Goal: Task Accomplishment & Management: Manage account settings

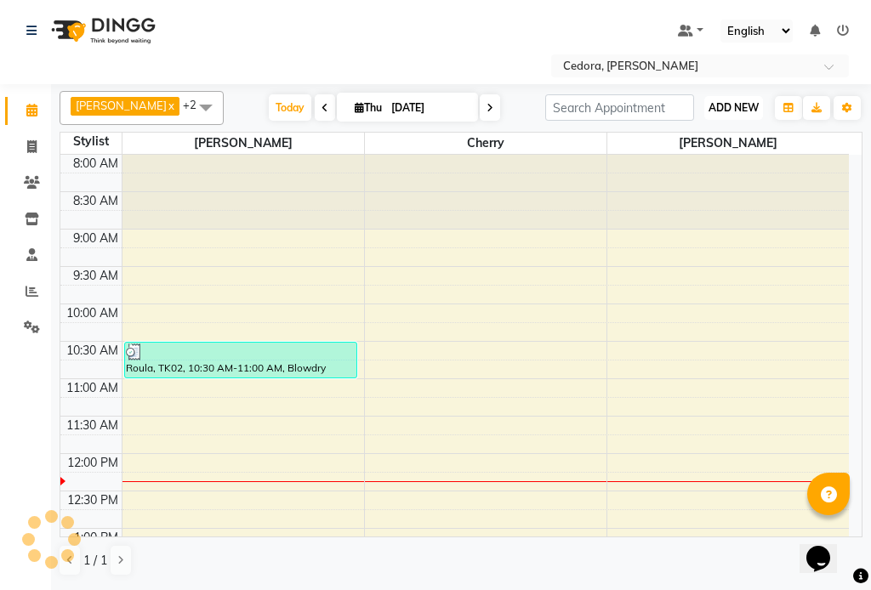
click at [729, 106] on span "ADD NEW" at bounding box center [733, 107] width 50 height 13
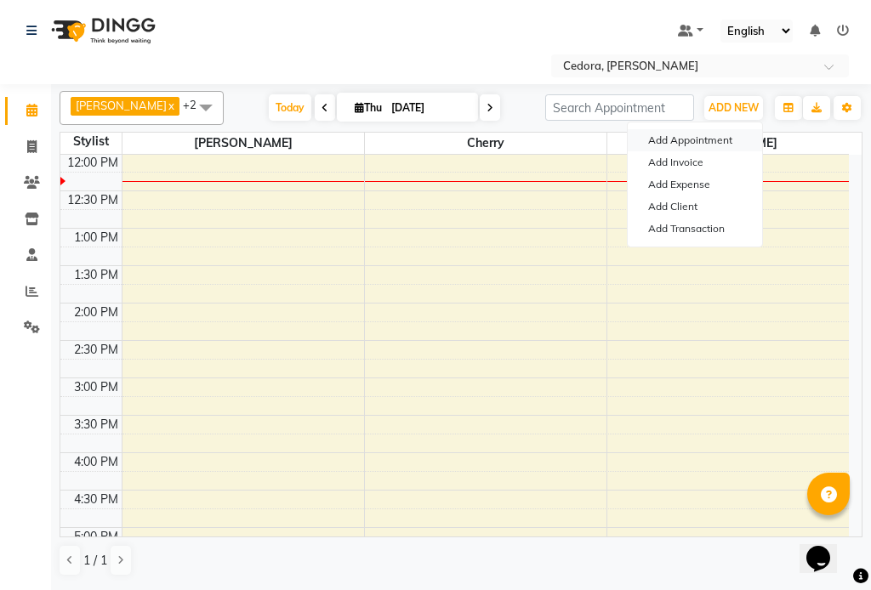
click at [655, 134] on button "Add Appointment" at bounding box center [694, 140] width 134 height 22
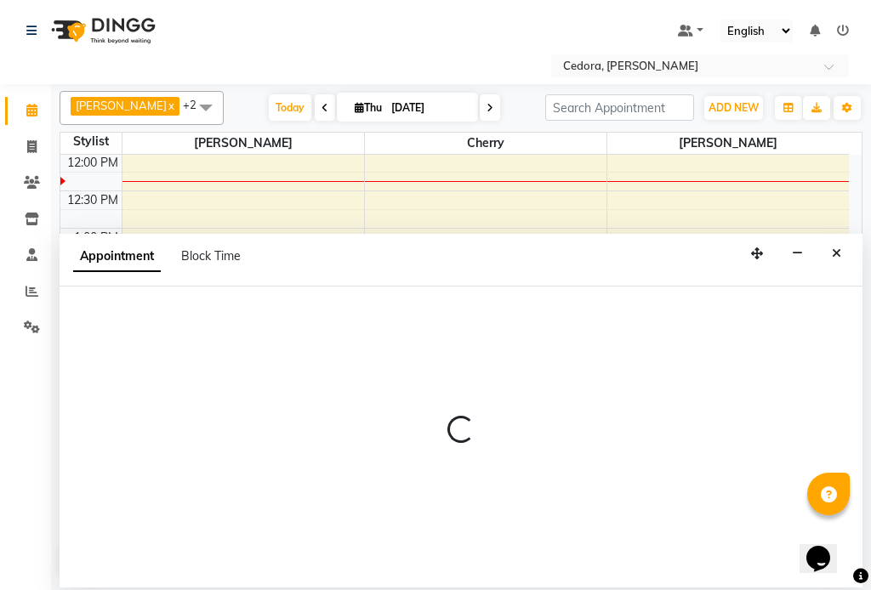
select select "tentative"
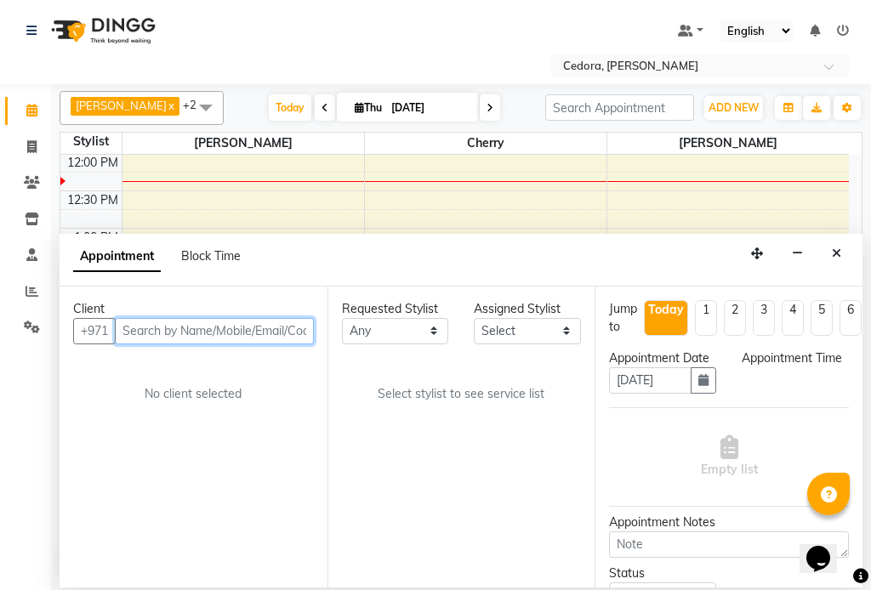
select select "540"
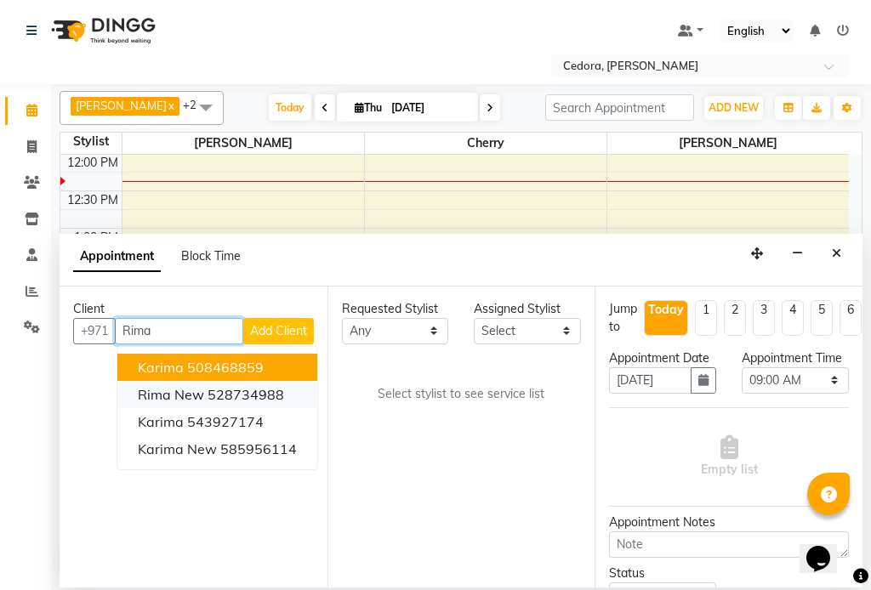
click at [139, 398] on span "Rima new" at bounding box center [171, 394] width 66 height 17
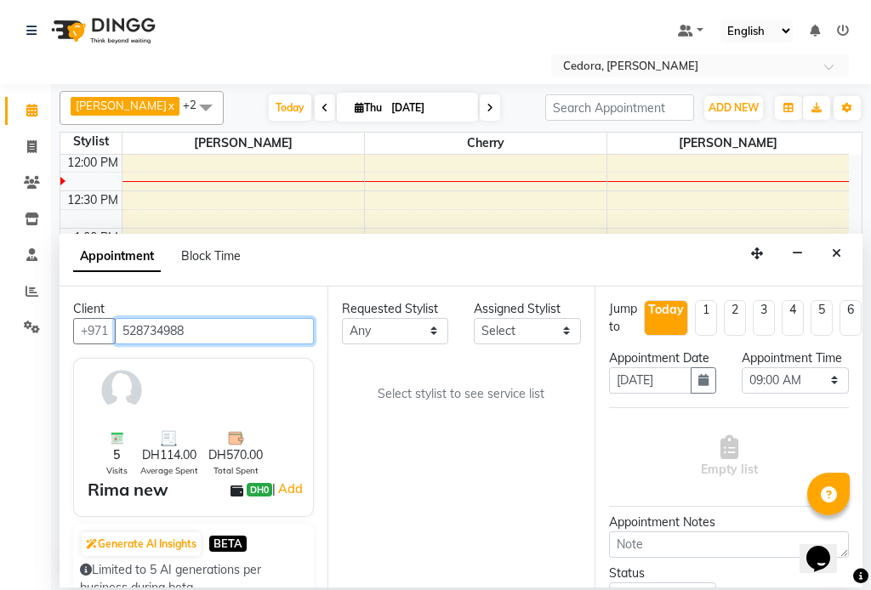
type input "528734988"
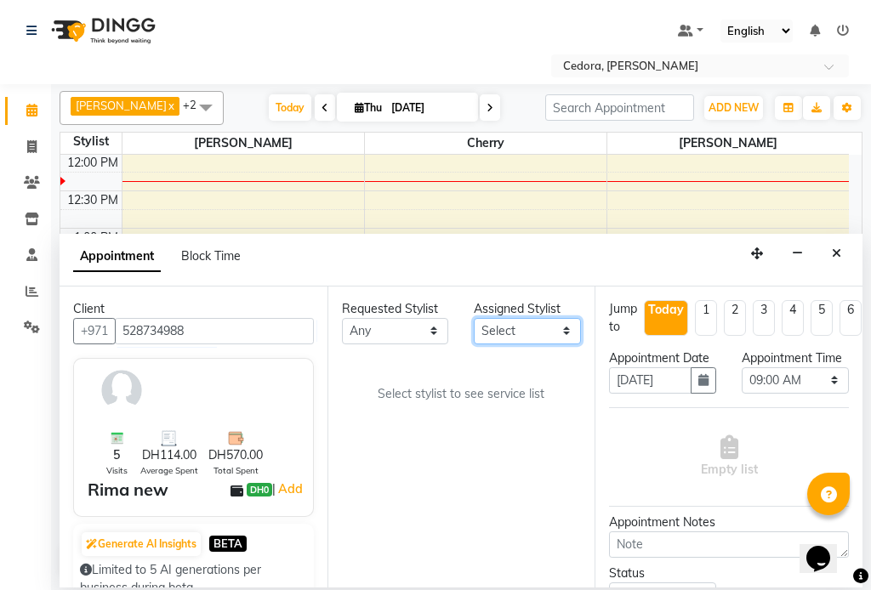
click at [551, 323] on select "Select [PERSON_NAME] [PERSON_NAME]" at bounding box center [527, 331] width 107 height 26
click at [474, 318] on select "Select [PERSON_NAME] [PERSON_NAME]" at bounding box center [527, 331] width 107 height 26
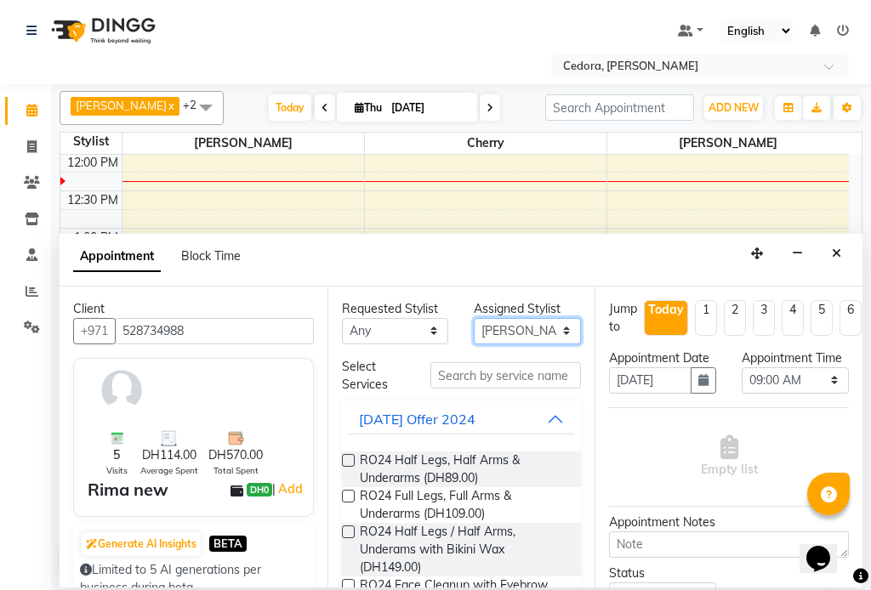
click at [550, 330] on select "Select [PERSON_NAME] [PERSON_NAME]" at bounding box center [527, 331] width 107 height 26
select select "36348"
click at [474, 318] on select "Select [PERSON_NAME] [PERSON_NAME]" at bounding box center [527, 331] width 107 height 26
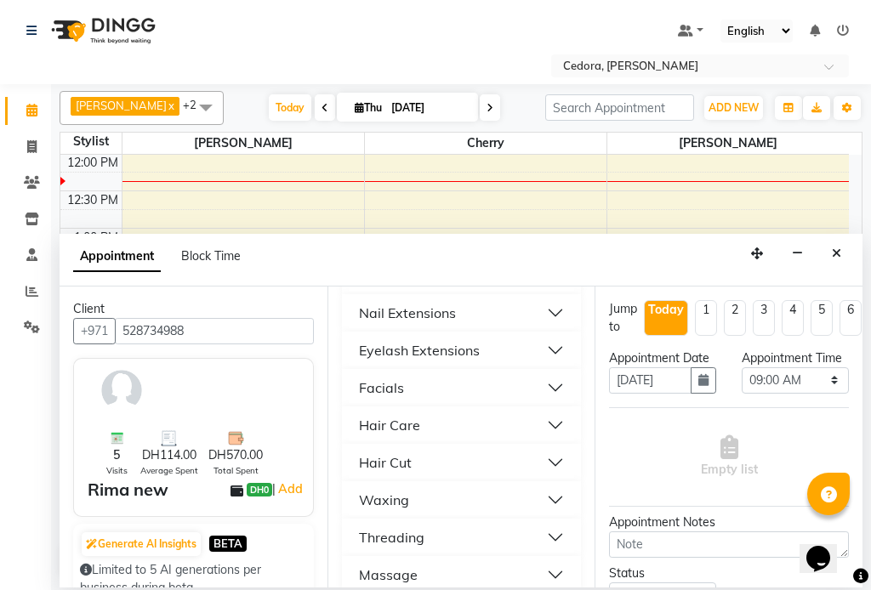
scroll to position [968, 0]
click at [373, 525] on div "Threading" at bounding box center [391, 535] width 65 height 20
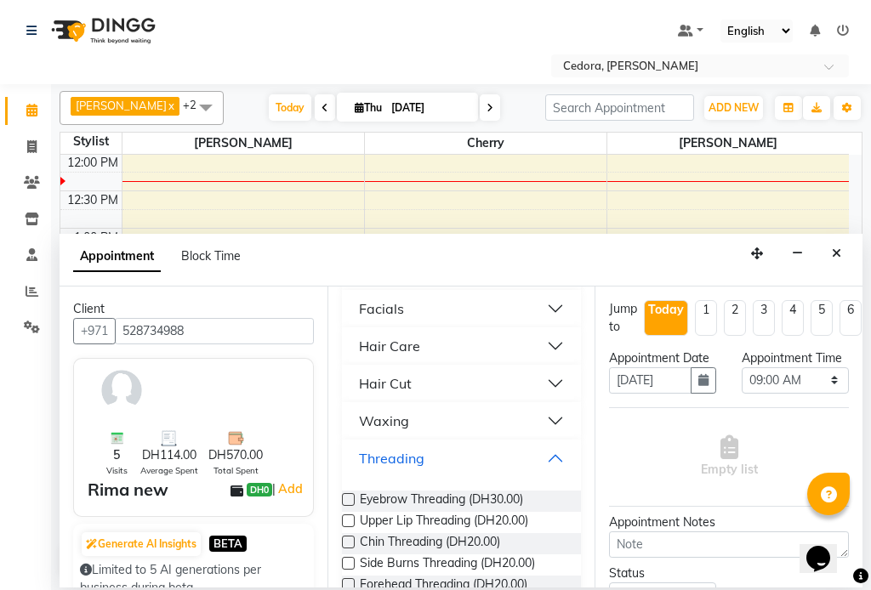
scroll to position [1071, 0]
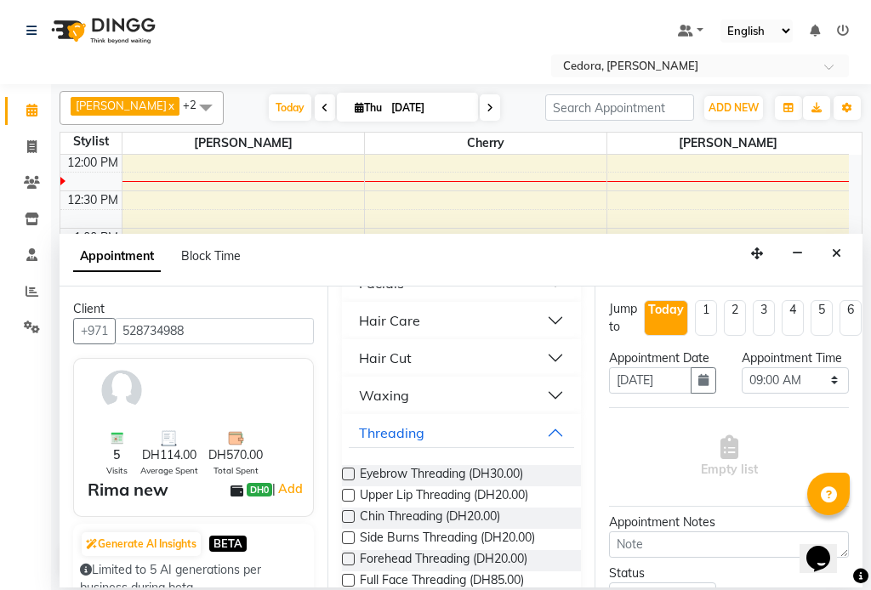
click at [349, 468] on label at bounding box center [348, 474] width 13 height 13
click at [349, 470] on input "checkbox" at bounding box center [347, 475] width 11 height 11
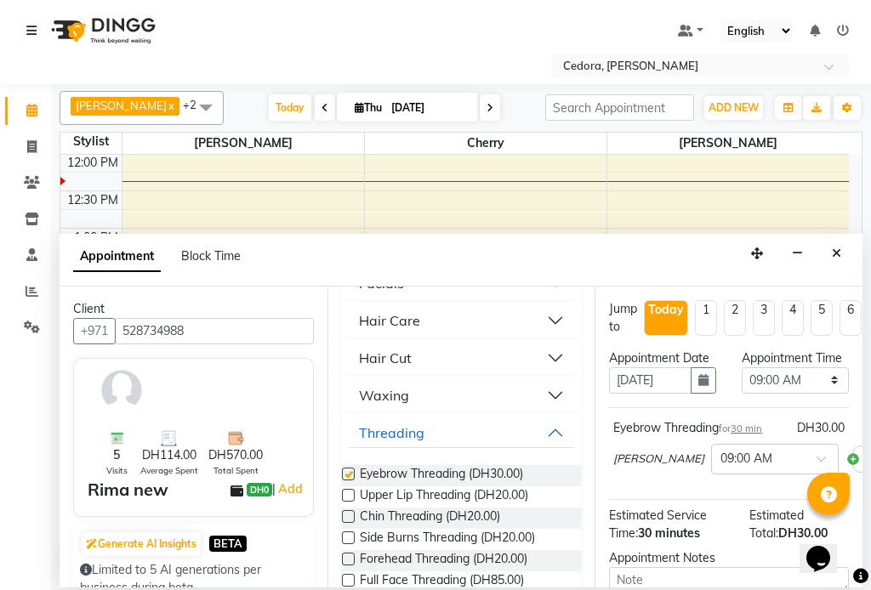
checkbox input "false"
click at [817, 394] on select "Select 09:00 AM 09:15 AM 09:30 AM 09:45 AM 10:00 AM 10:15 AM 10:30 AM 10:45 AM …" at bounding box center [794, 380] width 107 height 26
select select "735"
click at [741, 384] on select "Select 09:00 AM 09:15 AM 09:30 AM 09:45 AM 10:00 AM 10:15 AM 10:30 AM 10:45 AM …" at bounding box center [794, 380] width 107 height 26
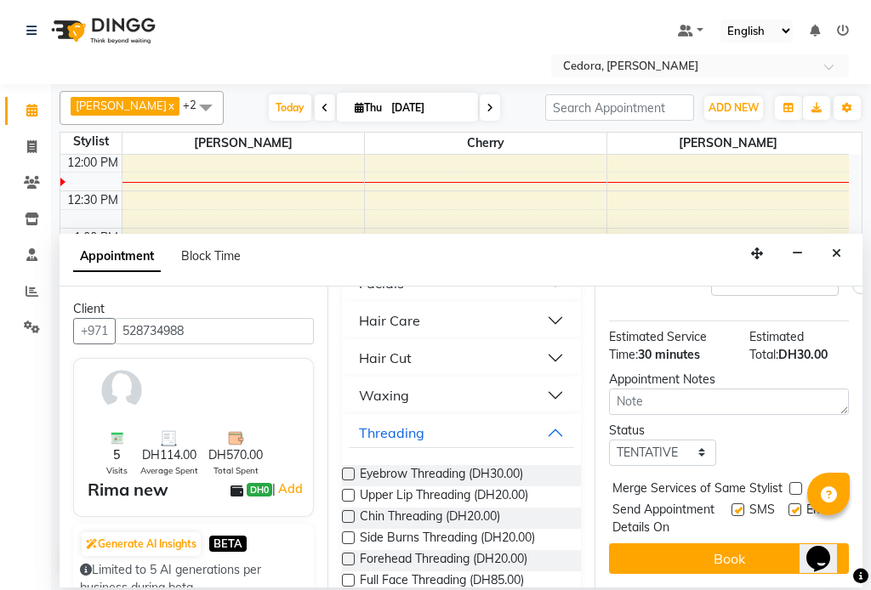
click at [796, 482] on label at bounding box center [795, 488] width 13 height 13
click at [796, 485] on input "checkbox" at bounding box center [794, 490] width 11 height 11
checkbox input "true"
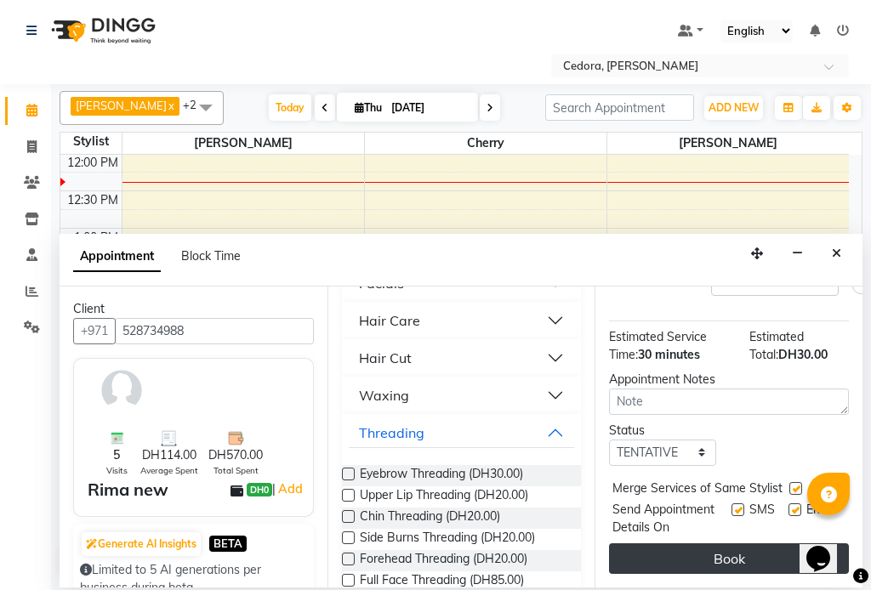
click at [773, 546] on button "Book" at bounding box center [729, 558] width 240 height 31
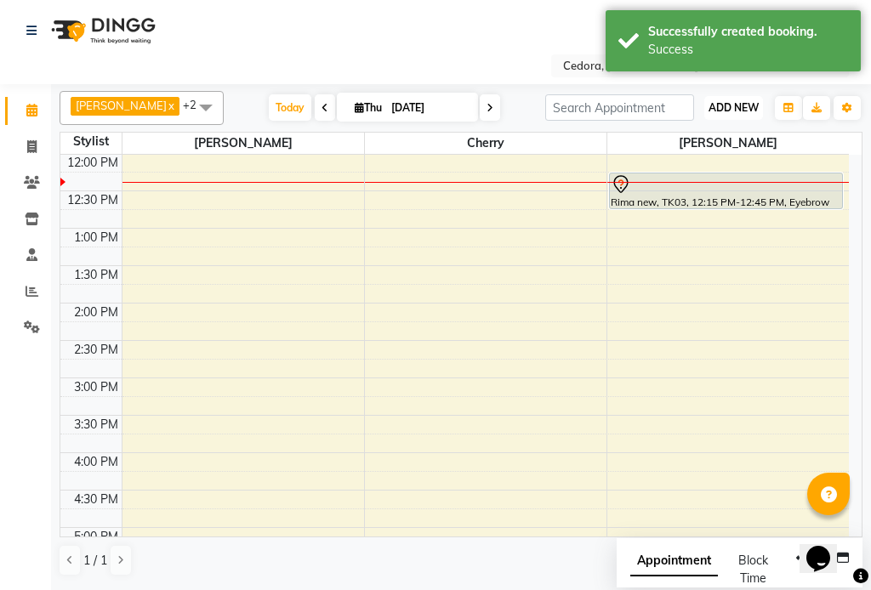
click at [720, 101] on span "ADD NEW" at bounding box center [733, 107] width 50 height 13
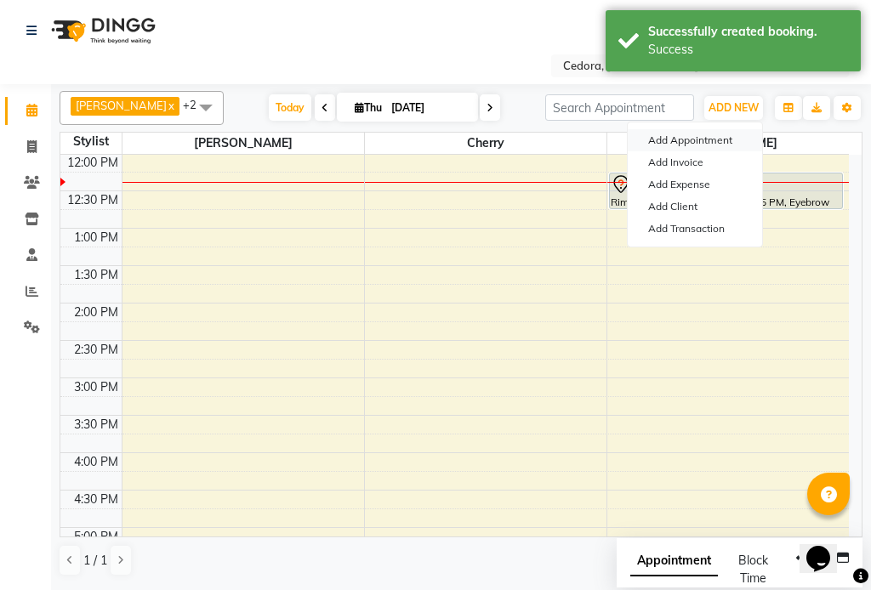
click at [656, 138] on button "Add Appointment" at bounding box center [694, 140] width 134 height 22
select select "540"
select select "tentative"
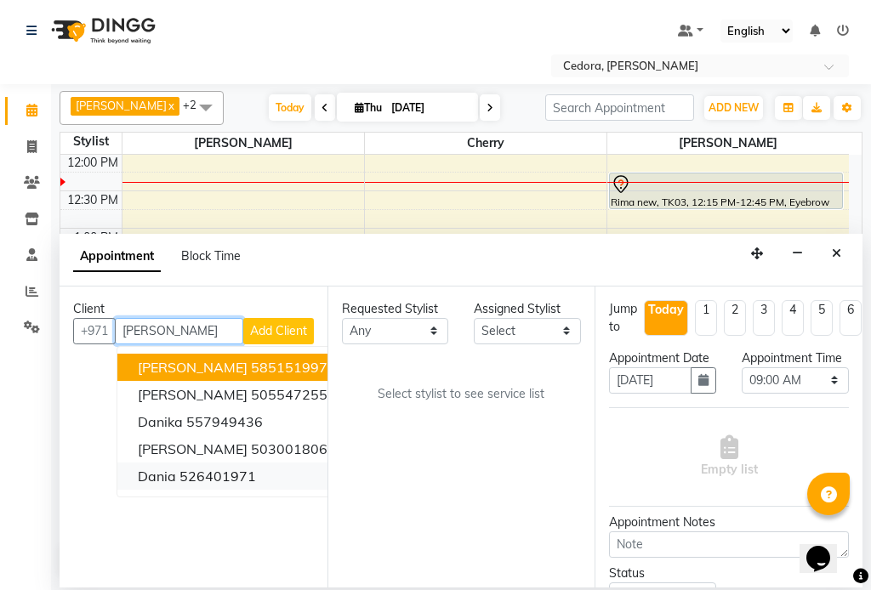
click at [144, 477] on span "Dania" at bounding box center [157, 476] width 38 height 17
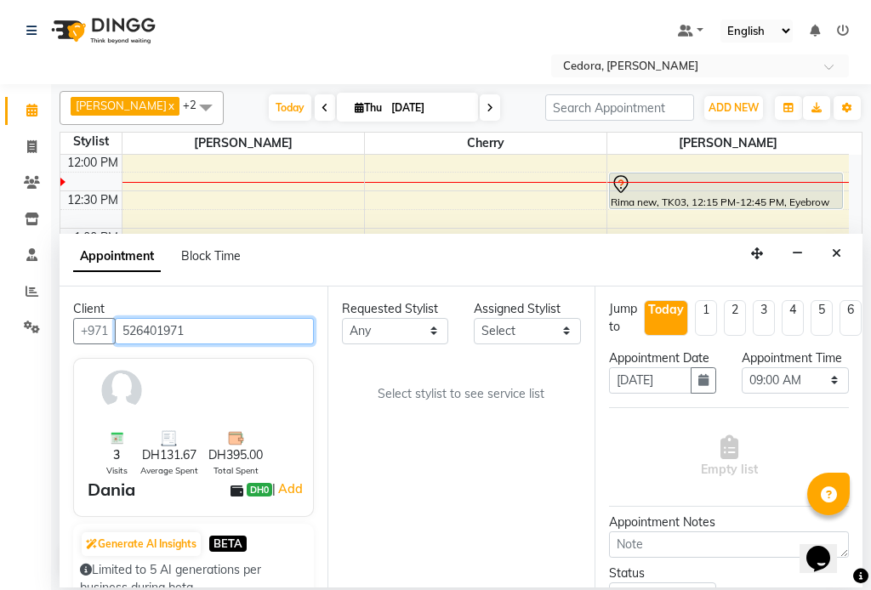
type input "526401971"
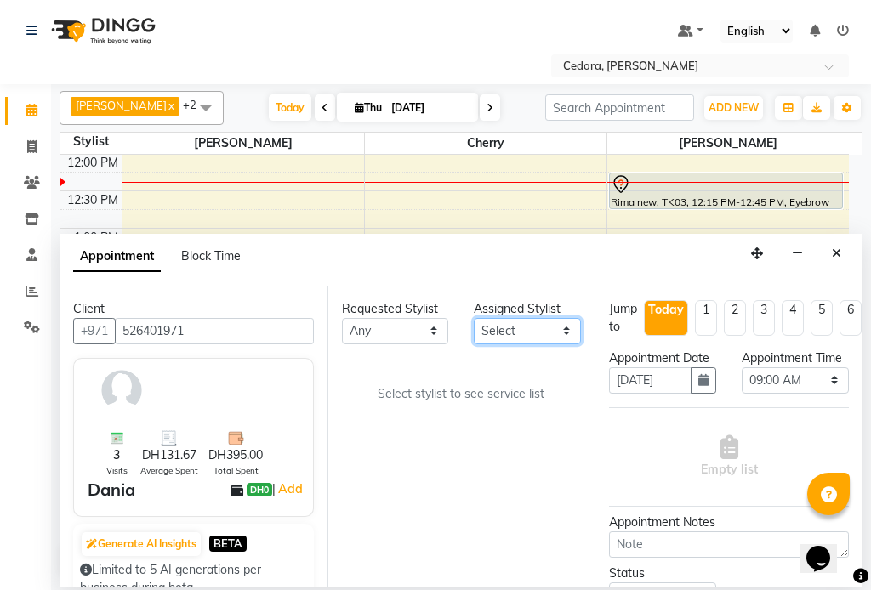
click at [565, 338] on select "Select [PERSON_NAME] [PERSON_NAME]" at bounding box center [527, 331] width 107 height 26
select select "34803"
click at [474, 318] on select "Select [PERSON_NAME] [PERSON_NAME]" at bounding box center [527, 331] width 107 height 26
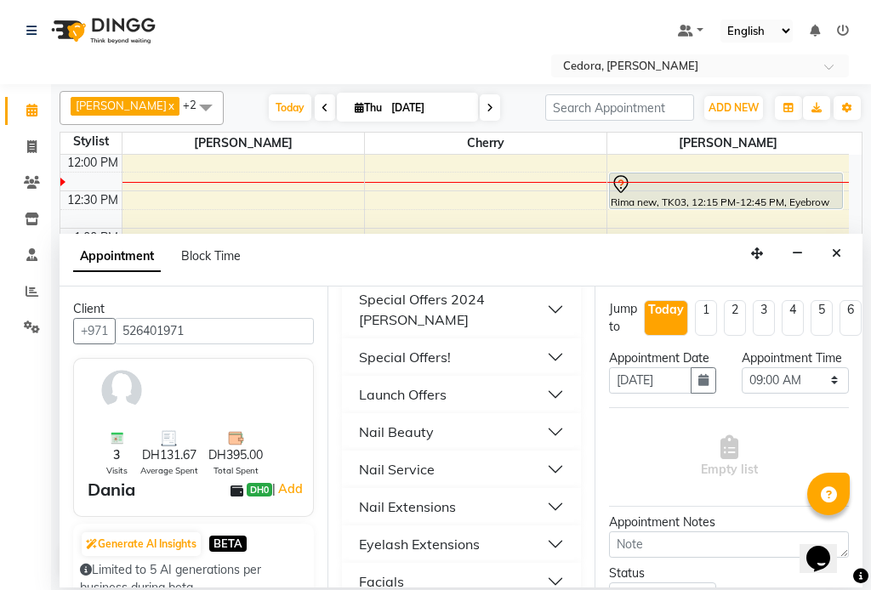
scroll to position [792, 0]
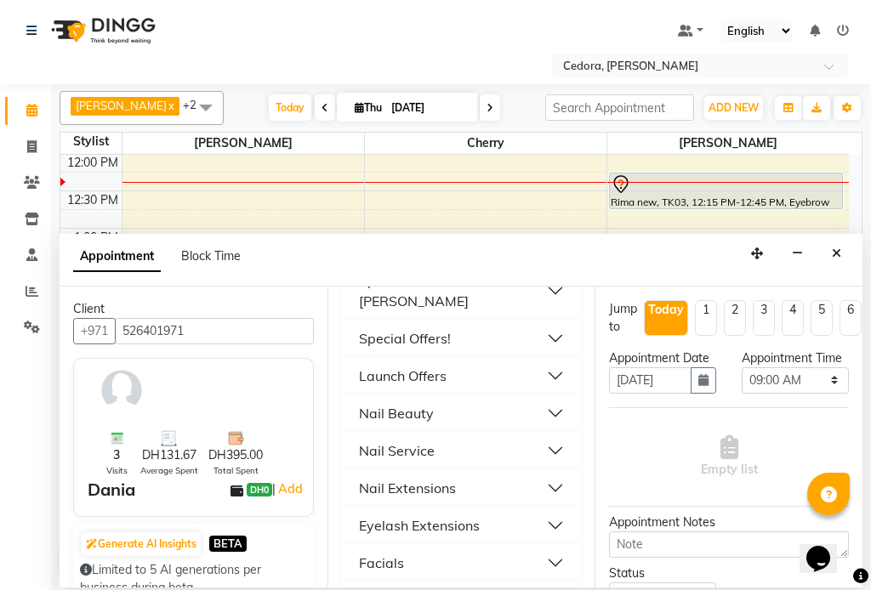
click at [371, 440] on div "Nail Service" at bounding box center [397, 450] width 76 height 20
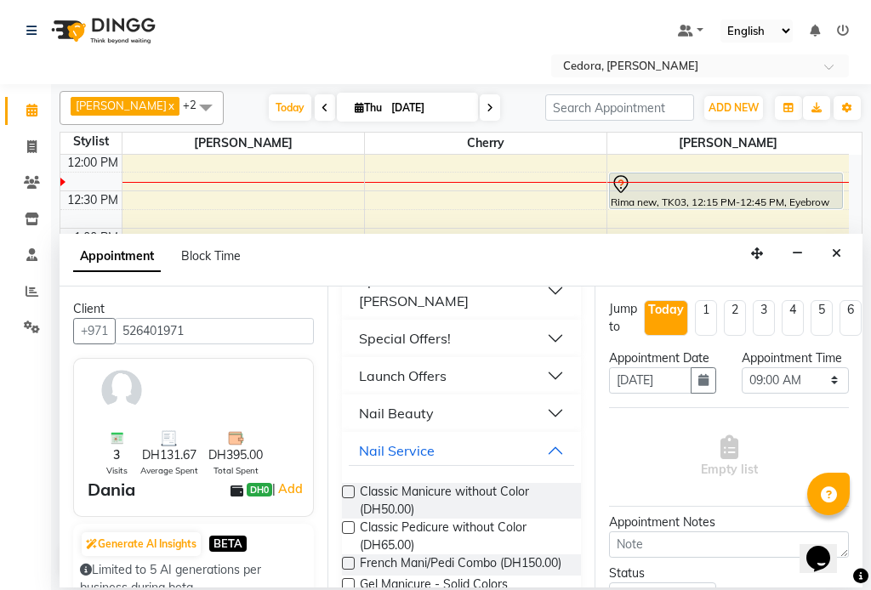
click at [349, 521] on label at bounding box center [348, 527] width 13 height 13
click at [349, 524] on input "checkbox" at bounding box center [347, 529] width 11 height 11
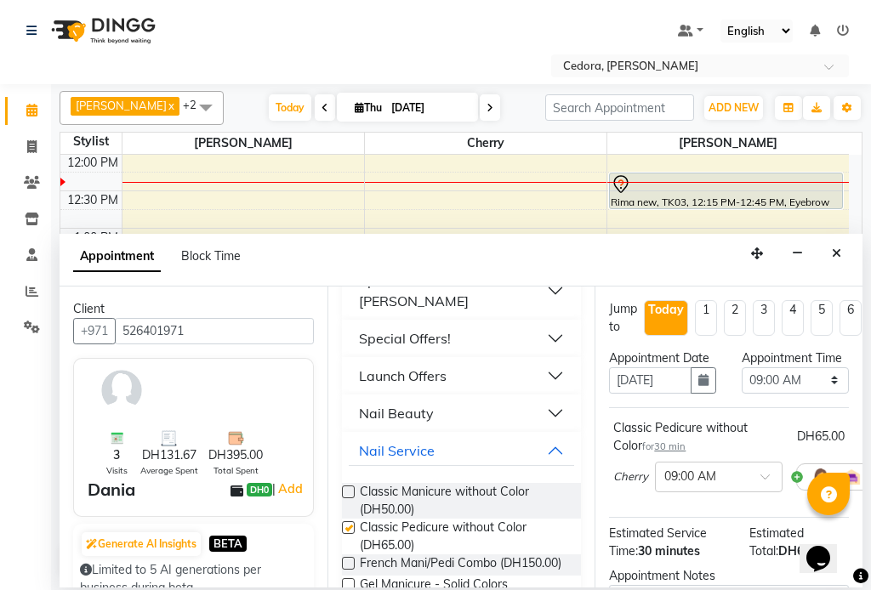
checkbox input "false"
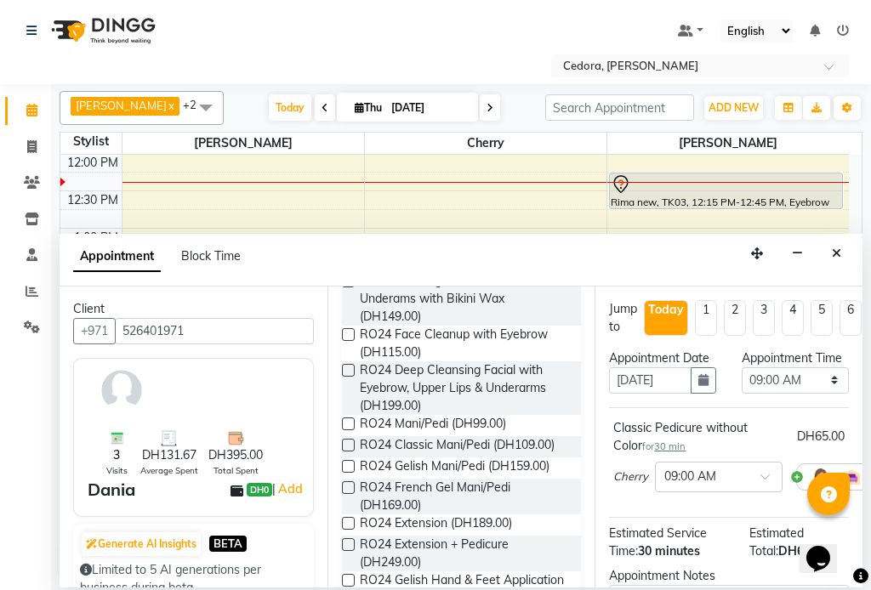
scroll to position [0, 0]
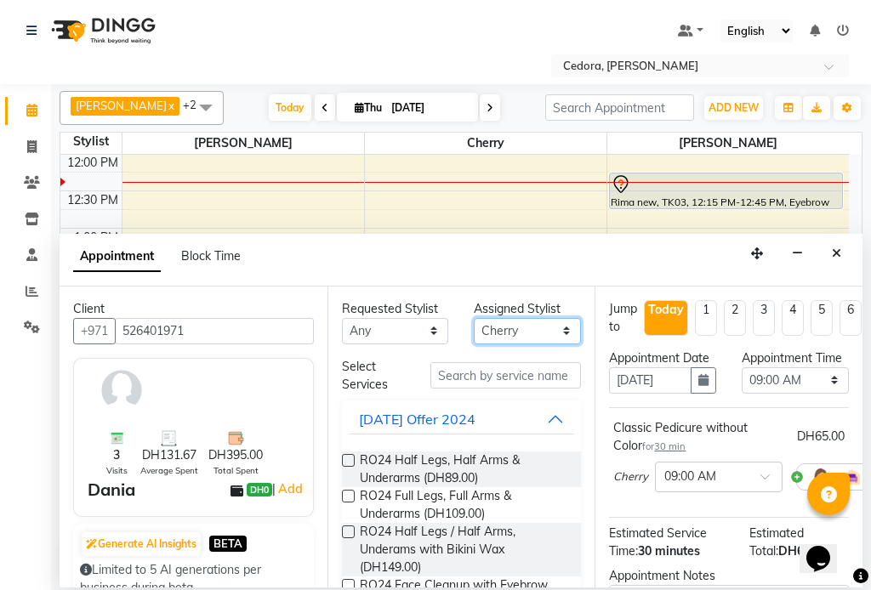
click at [559, 321] on select "Select [PERSON_NAME] [PERSON_NAME]" at bounding box center [527, 331] width 107 height 26
select select "36348"
click at [474, 318] on select "Select [PERSON_NAME] [PERSON_NAME]" at bounding box center [527, 331] width 107 height 26
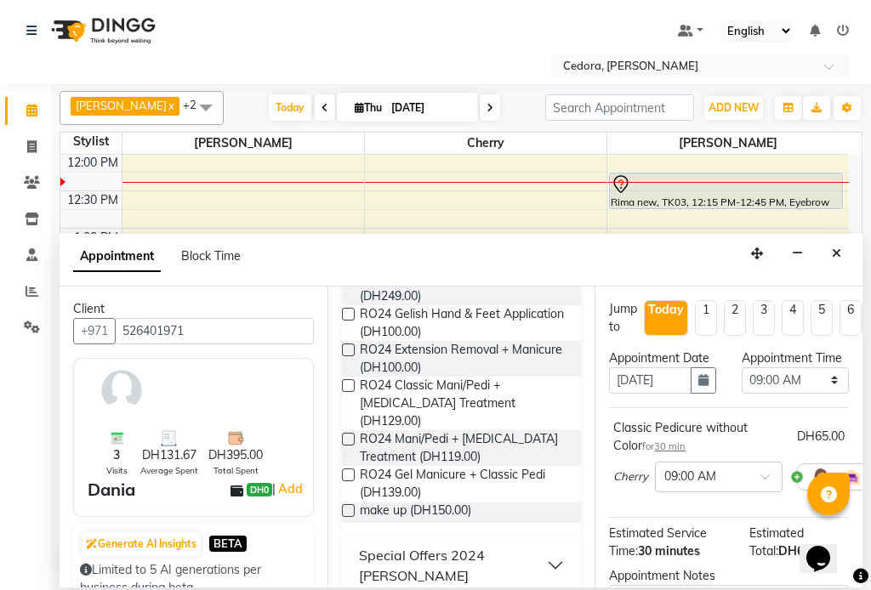
scroll to position [712, 0]
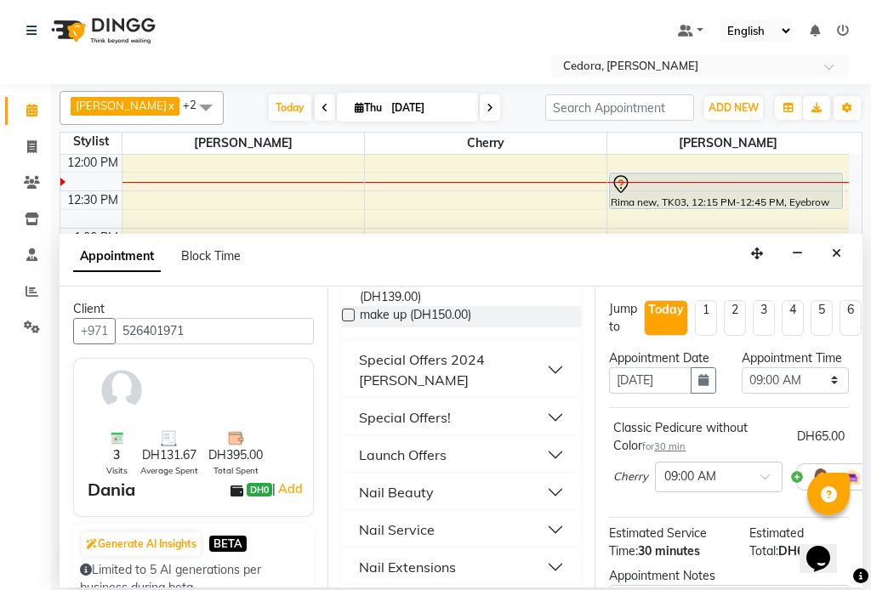
click at [364, 519] on div "Nail Service" at bounding box center [397, 529] width 76 height 20
click at [343, 565] on label at bounding box center [348, 571] width 13 height 13
click at [343, 567] on input "checkbox" at bounding box center [347, 572] width 11 height 11
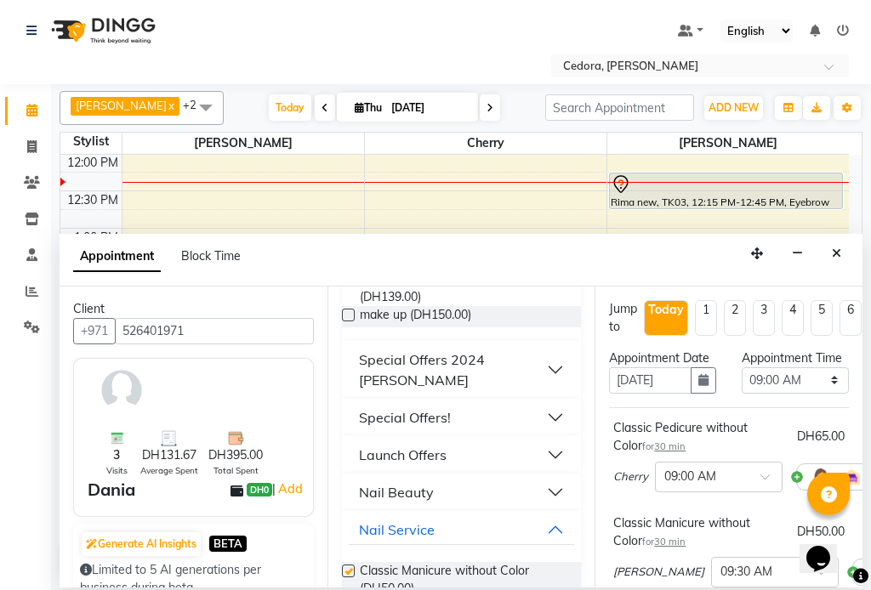
checkbox input "false"
click at [815, 394] on select "Select 09:00 AM 09:15 AM 09:30 AM 09:45 AM 10:00 AM 10:15 AM 10:30 AM 10:45 AM …" at bounding box center [794, 380] width 107 height 26
select select "1140"
click at [741, 384] on select "Select 09:00 AM 09:15 AM 09:30 AM 09:45 AM 10:00 AM 10:15 AM 10:30 AM 10:45 AM …" at bounding box center [794, 380] width 107 height 26
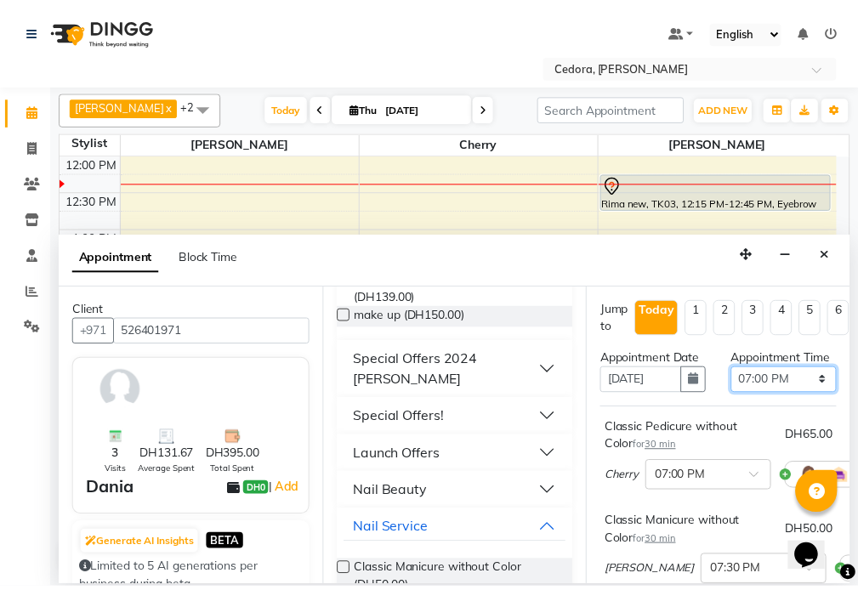
scroll to position [340, 0]
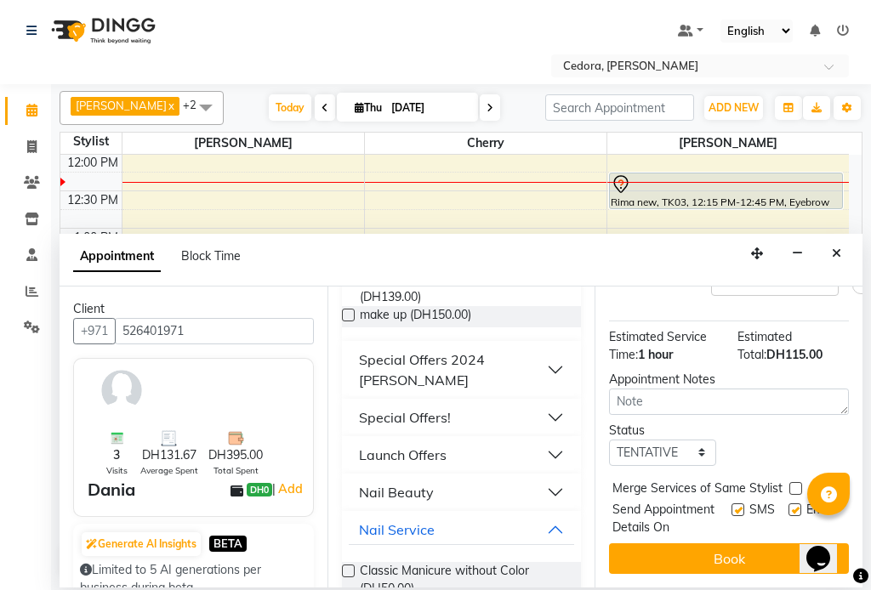
click at [794, 482] on label at bounding box center [795, 488] width 13 height 13
click at [794, 485] on input "checkbox" at bounding box center [794, 490] width 11 height 11
checkbox input "true"
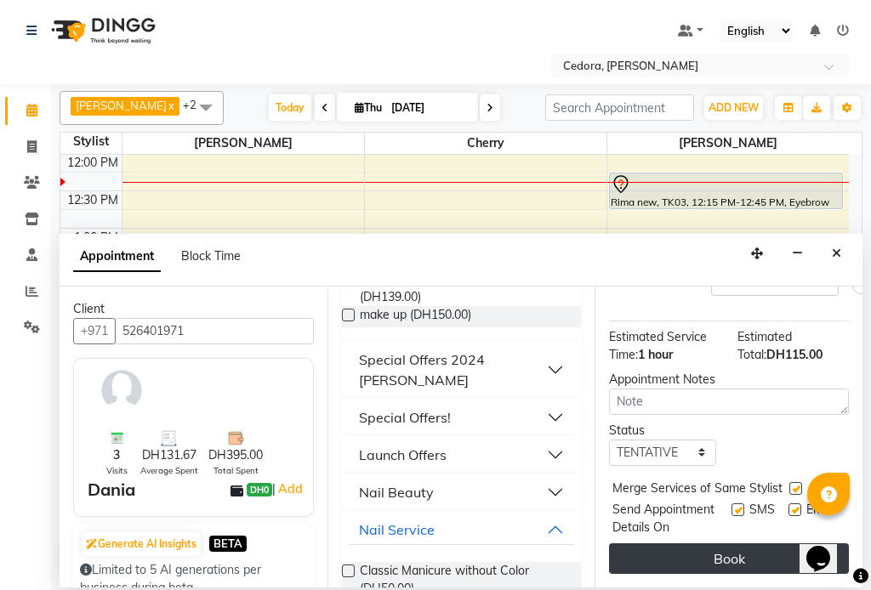
click at [778, 548] on button "Book" at bounding box center [729, 558] width 240 height 31
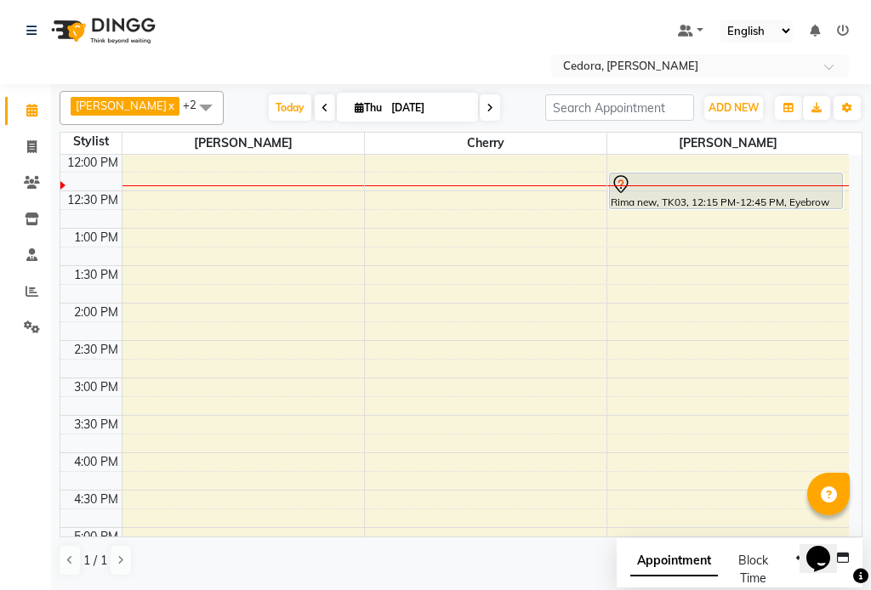
click at [640, 201] on div "Rima new, TK03, 12:15 PM-12:45 PM, Eyebrow Threading" at bounding box center [726, 190] width 232 height 35
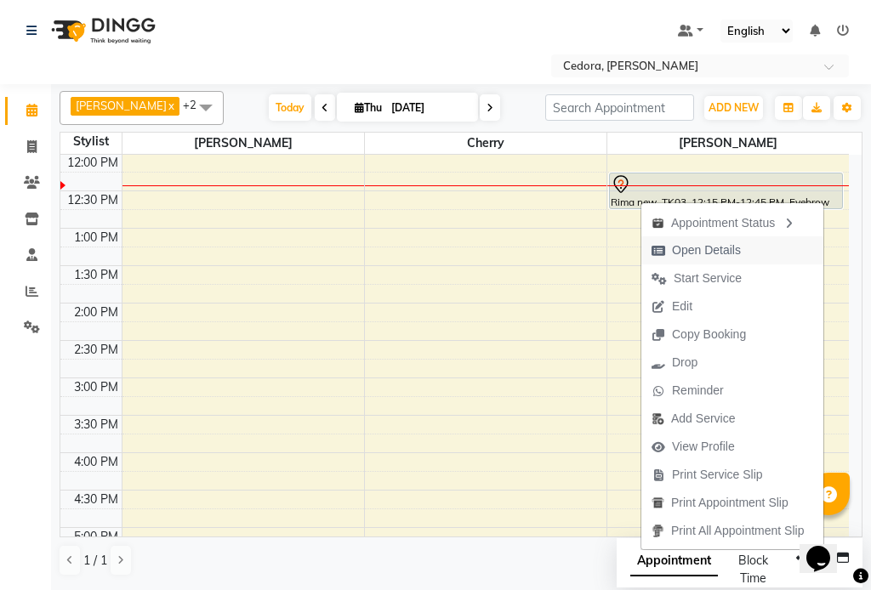
click at [681, 254] on span "Open Details" at bounding box center [706, 250] width 69 height 18
select select "7"
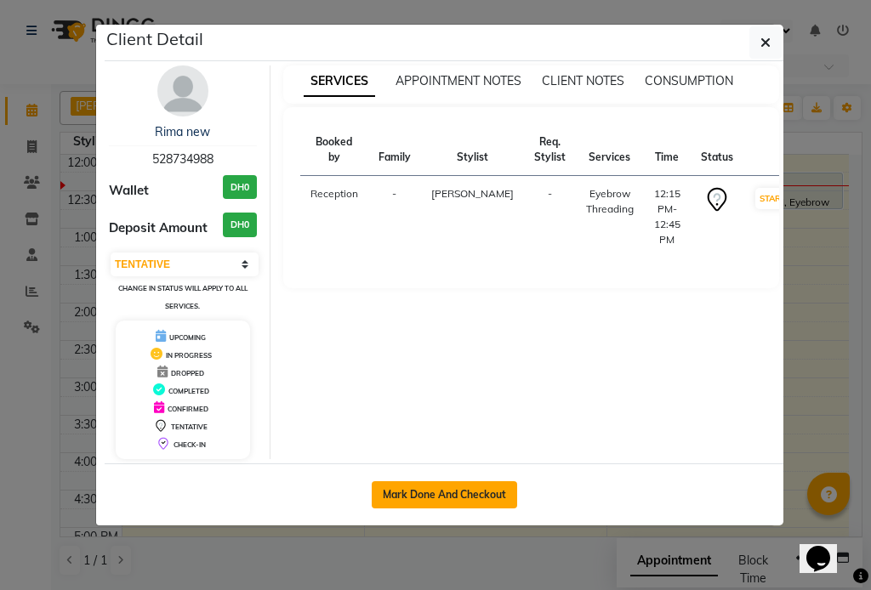
click at [417, 488] on button "Mark Done And Checkout" at bounding box center [444, 494] width 145 height 27
select select "service"
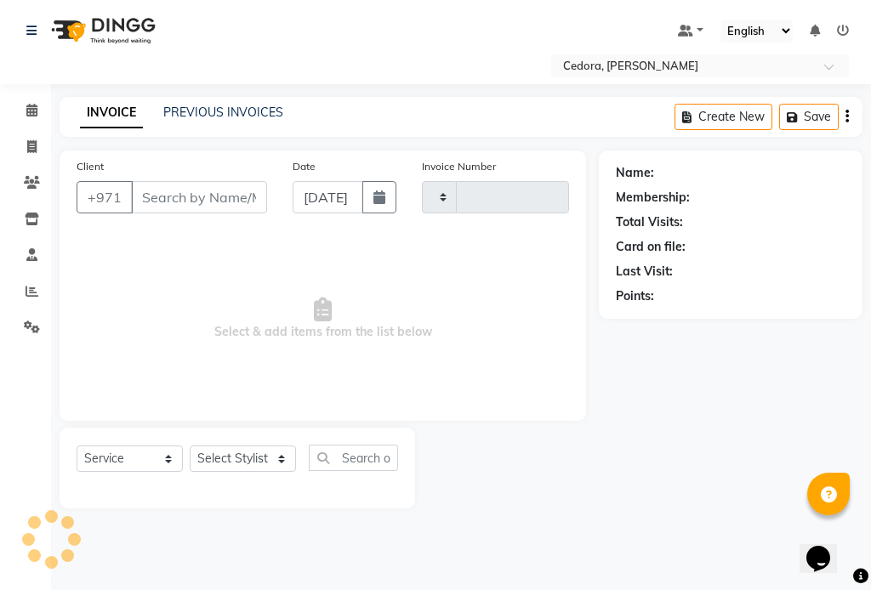
type input "0686"
select select "5144"
type input "528734988"
select select "36348"
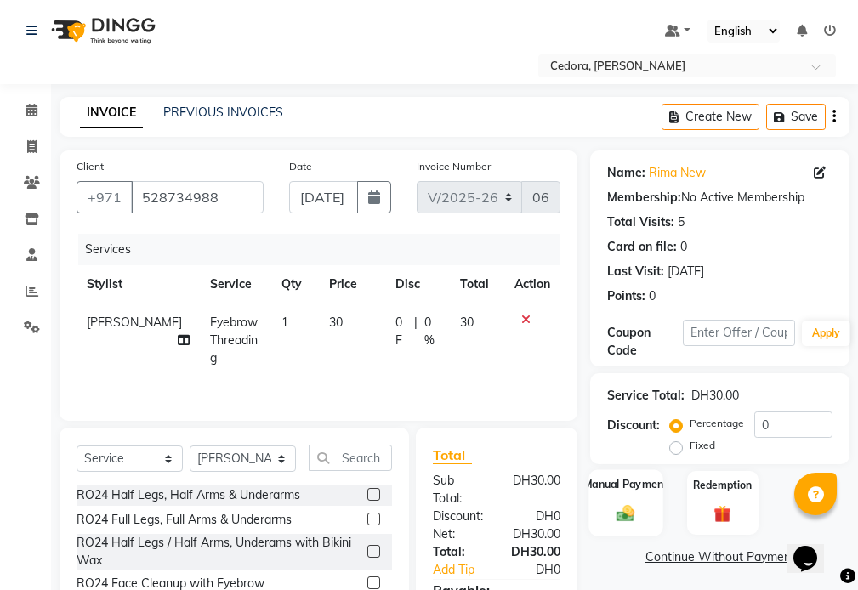
click at [604, 472] on div "Manual Payment" at bounding box center [626, 502] width 74 height 66
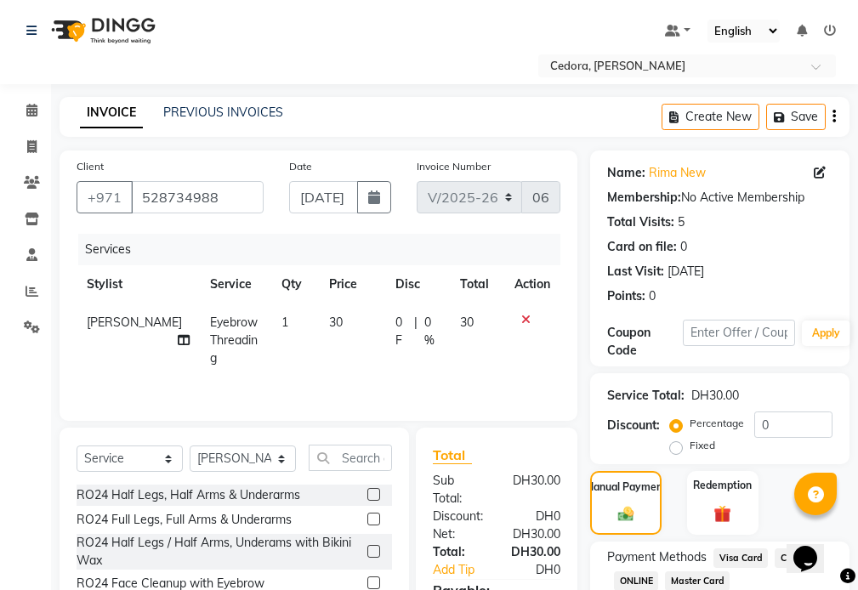
click at [689, 580] on span "Master Card" at bounding box center [697, 581] width 65 height 20
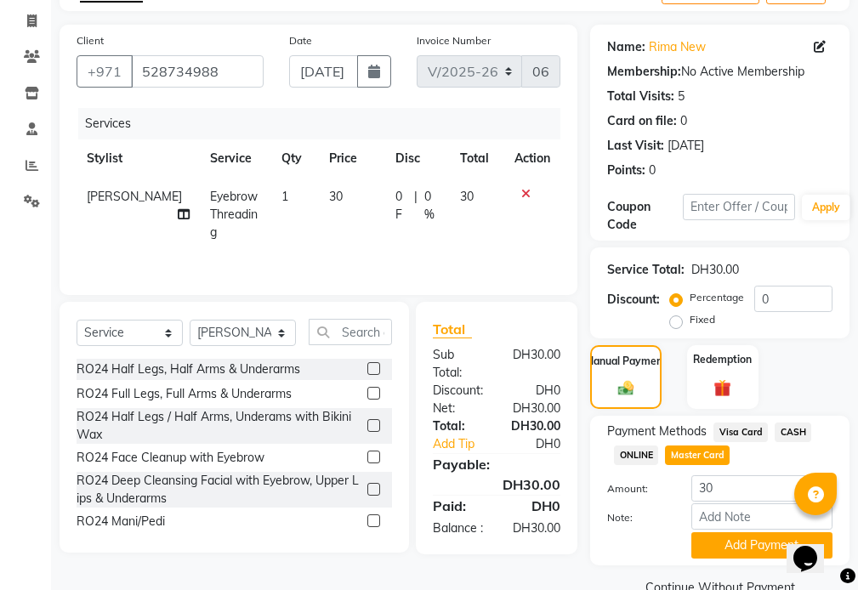
scroll to position [162, 0]
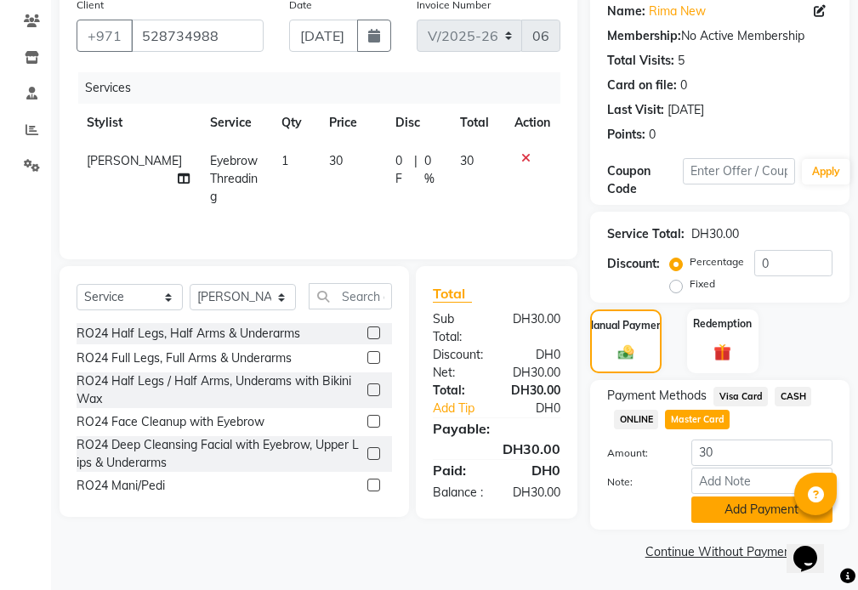
click at [746, 508] on button "Add Payment" at bounding box center [761, 510] width 141 height 26
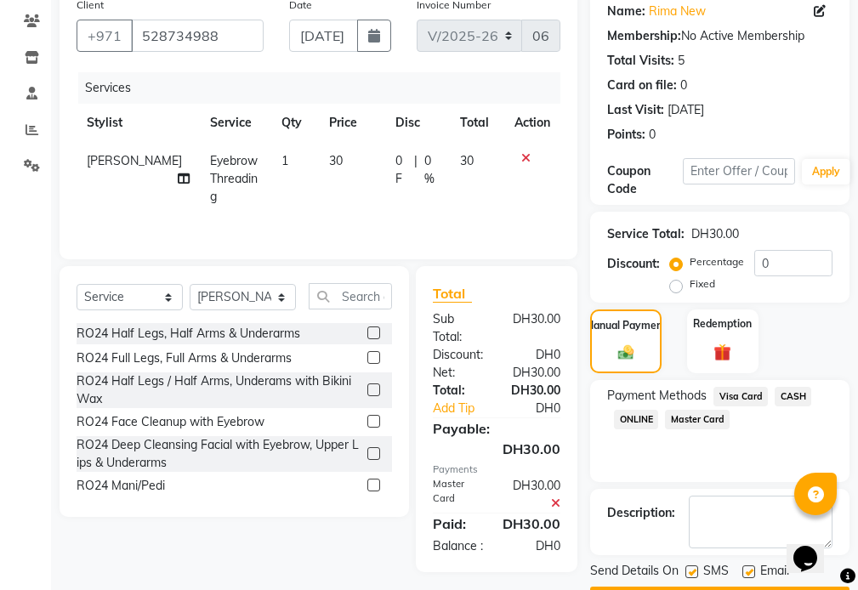
scroll to position [210, 0]
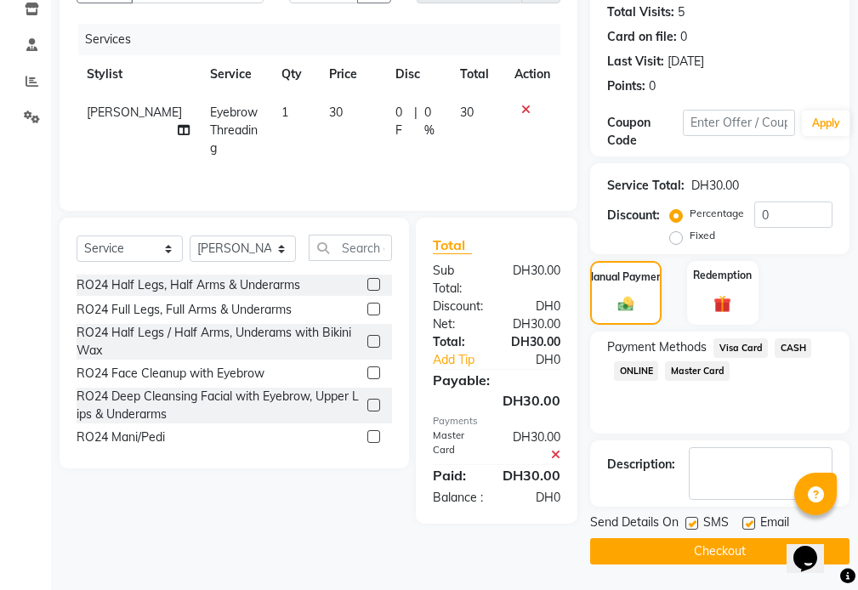
click at [704, 558] on button "Checkout" at bounding box center [719, 551] width 259 height 26
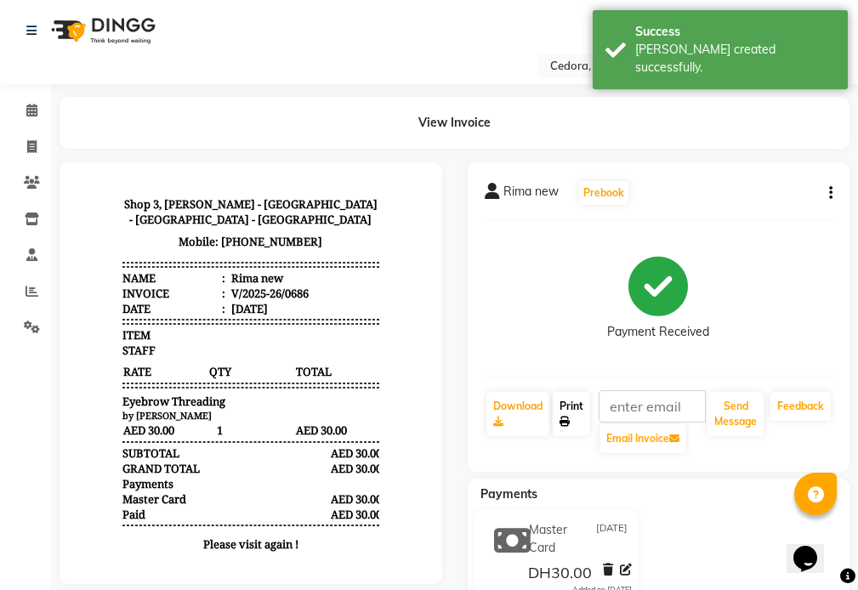
click at [565, 400] on link "Print" at bounding box center [571, 414] width 37 height 44
